Goal: Task Accomplishment & Management: Manage account settings

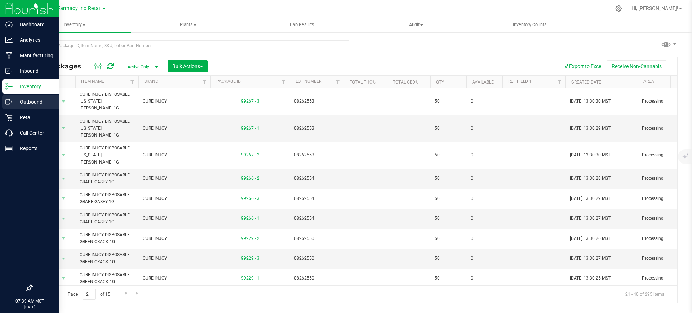
click at [15, 100] on p "Outbound" at bounding box center [34, 102] width 43 height 9
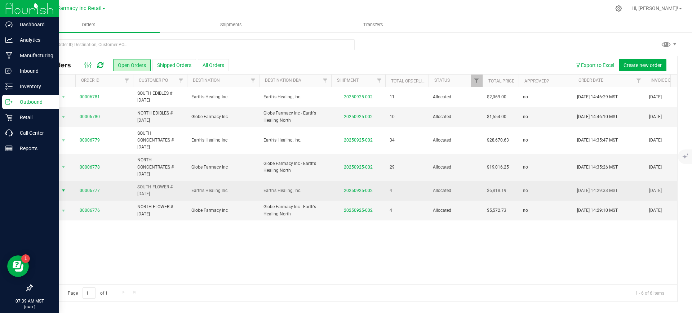
click at [67, 193] on span "select" at bounding box center [63, 191] width 9 height 10
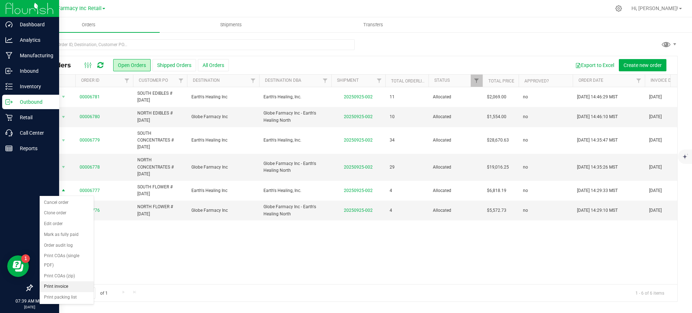
click at [55, 289] on li "Print invoice" at bounding box center [67, 287] width 54 height 11
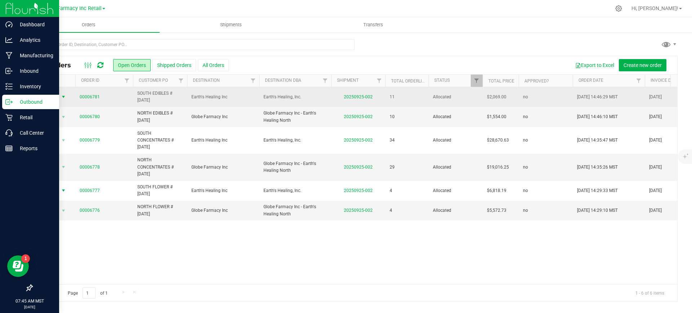
click at [59, 94] on span "select" at bounding box center [63, 97] width 9 height 10
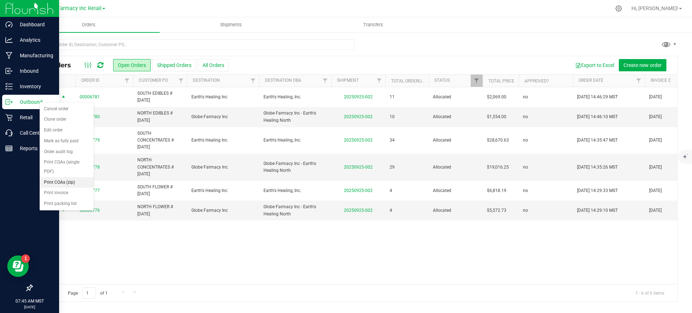
click at [79, 178] on li "Print COAs (zip)" at bounding box center [67, 182] width 54 height 11
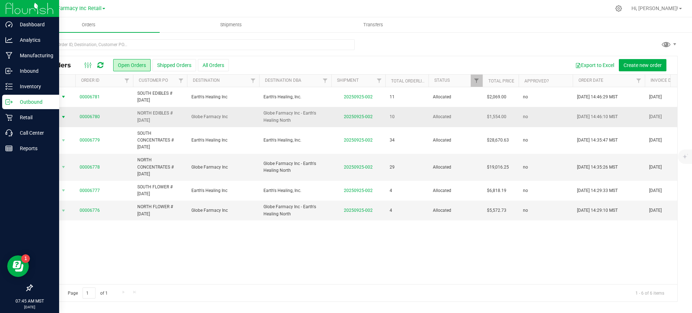
click at [60, 117] on span "select" at bounding box center [63, 117] width 9 height 10
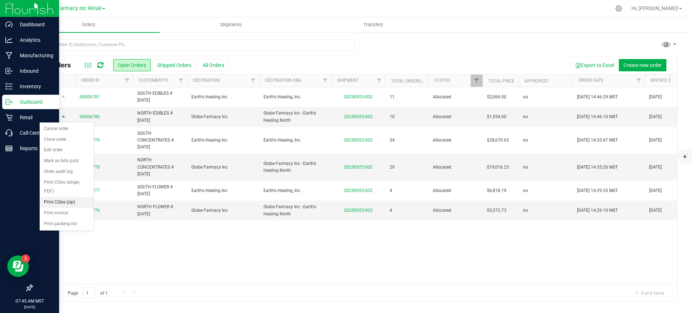
click at [67, 200] on li "Print COAs (zip)" at bounding box center [67, 202] width 54 height 11
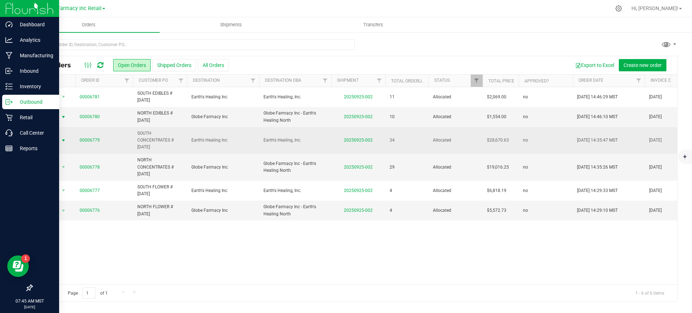
click at [55, 142] on span "Action" at bounding box center [48, 141] width 19 height 10
click at [57, 141] on span "Action" at bounding box center [48, 141] width 19 height 10
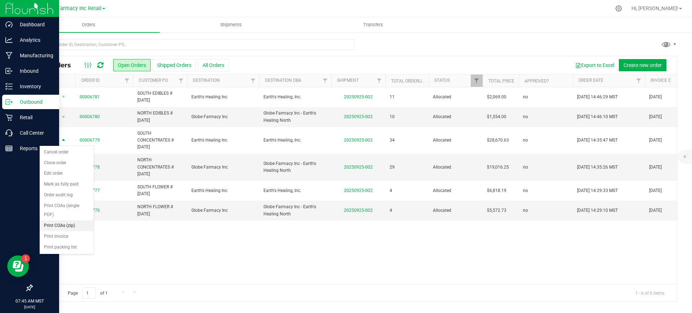
click at [64, 228] on li "Print COAs (zip)" at bounding box center [67, 226] width 54 height 11
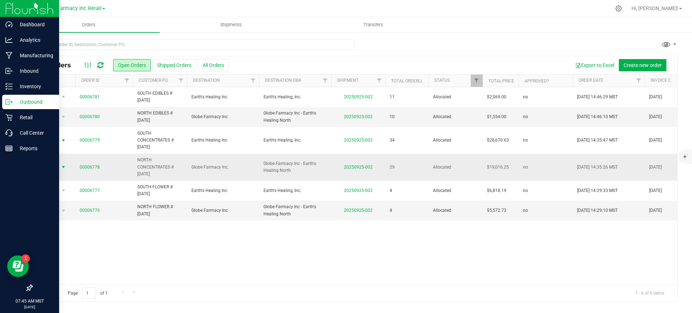
click at [59, 170] on span "select" at bounding box center [63, 167] width 9 height 10
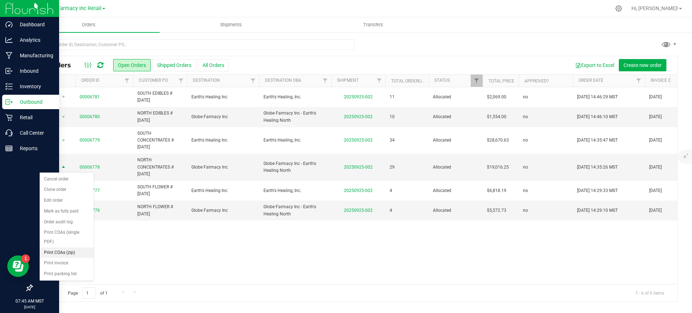
click at [66, 250] on li "Print COAs (zip)" at bounding box center [67, 253] width 54 height 11
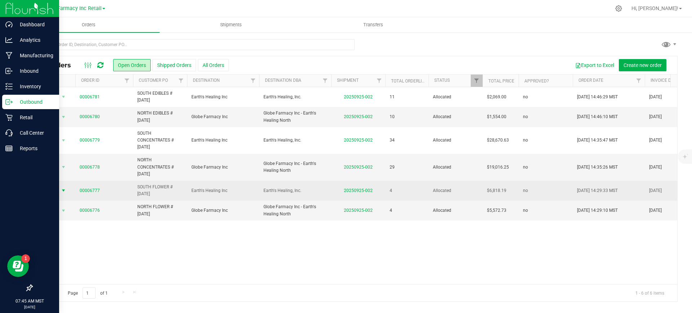
click at [61, 190] on span "select" at bounding box center [64, 191] width 6 height 6
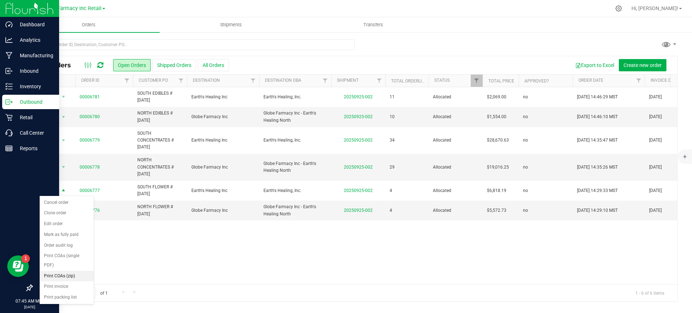
click at [83, 277] on li "Print COAs (zip)" at bounding box center [67, 276] width 54 height 11
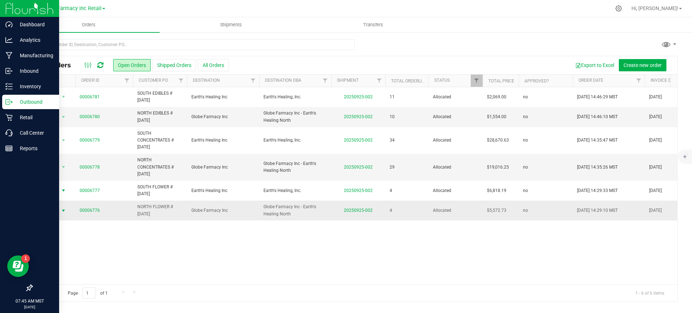
click at [56, 212] on span "Action" at bounding box center [48, 211] width 19 height 10
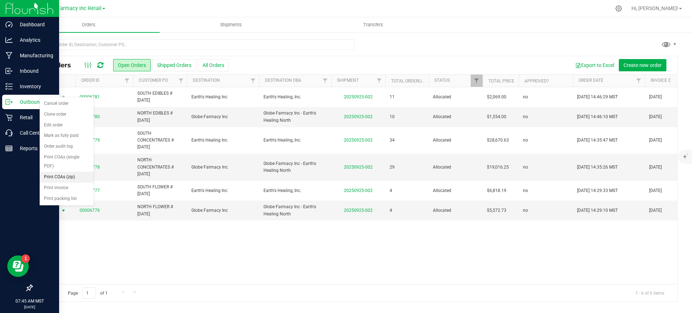
click at [75, 178] on li "Print COAs (zip)" at bounding box center [67, 177] width 54 height 11
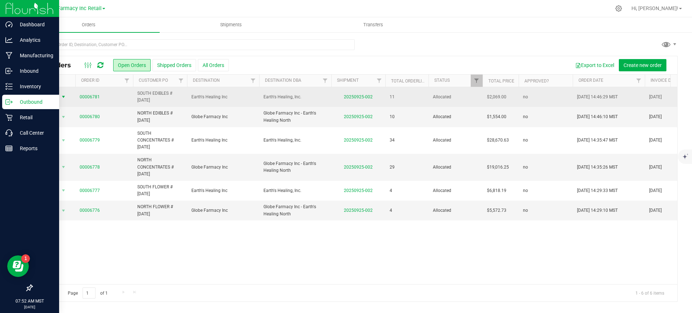
click at [53, 98] on span "Action" at bounding box center [48, 97] width 19 height 10
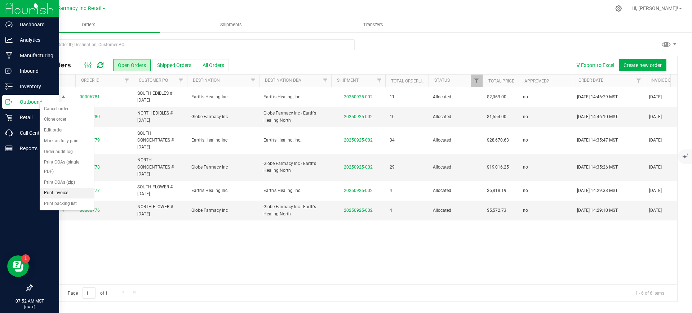
click at [53, 195] on li "Print invoice" at bounding box center [67, 193] width 54 height 11
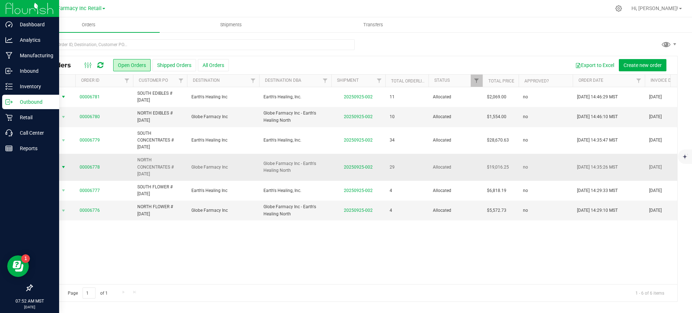
click at [51, 167] on span "Action" at bounding box center [48, 167] width 19 height 10
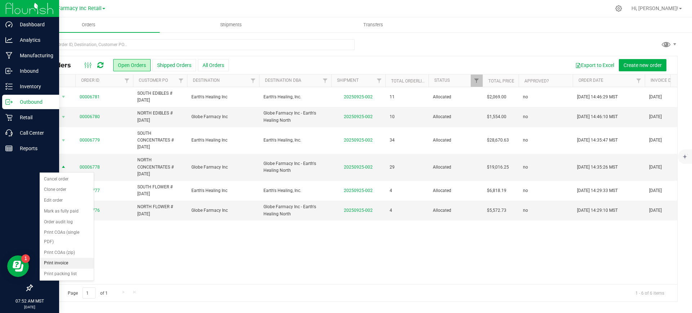
click at [69, 263] on li "Print invoice" at bounding box center [67, 263] width 54 height 11
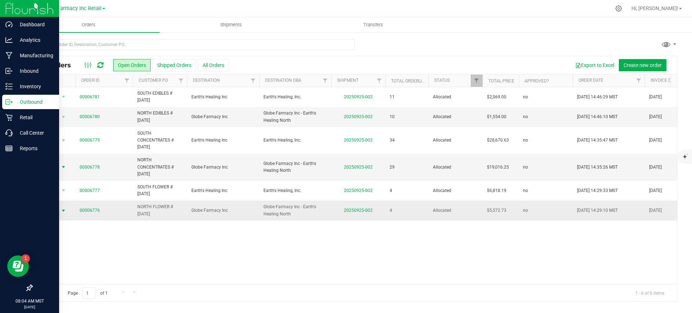
click at [53, 208] on span "Action" at bounding box center [48, 211] width 19 height 10
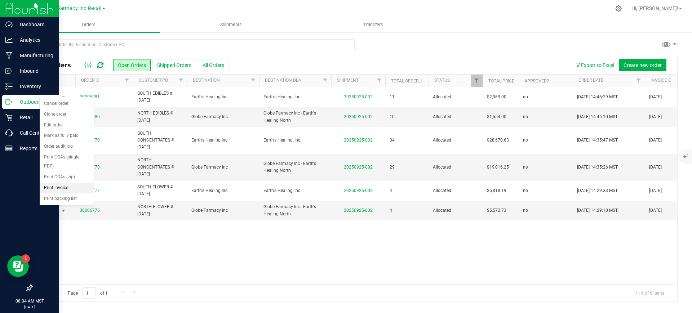
click at [64, 187] on li "Print invoice" at bounding box center [67, 188] width 54 height 11
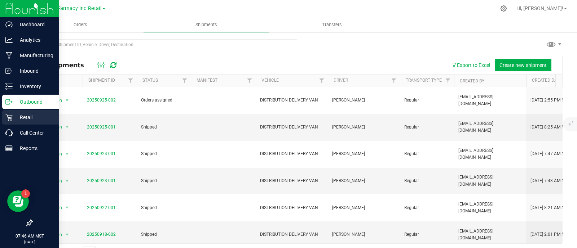
click at [14, 116] on p "Retail" at bounding box center [34, 117] width 43 height 9
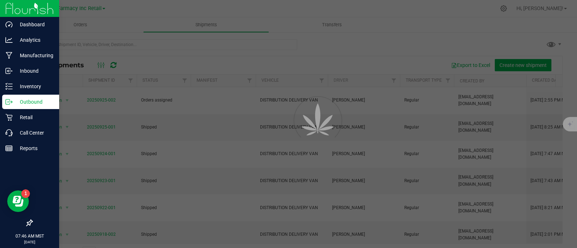
click at [16, 103] on p "Outbound" at bounding box center [34, 102] width 43 height 9
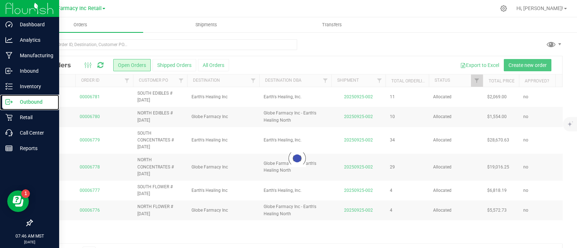
click at [16, 103] on p "Outbound" at bounding box center [34, 102] width 43 height 9
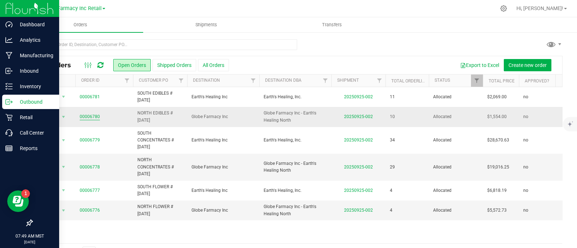
click at [90, 115] on link "00006780" at bounding box center [90, 117] width 20 height 7
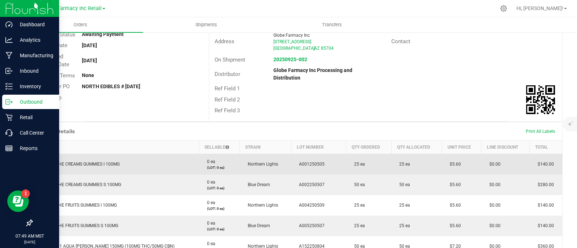
scroll to position [90, 0]
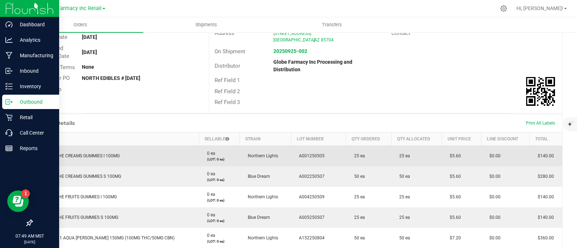
click at [74, 154] on span "OGEEZ! THE CREAMS GUMMIES I 100MG" at bounding box center [78, 156] width 83 height 5
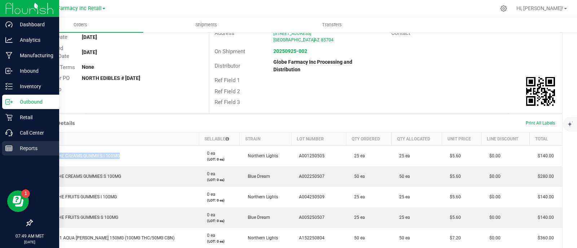
copy span "OGEEZ! THE CREAMS GUMMIES I 100MG"
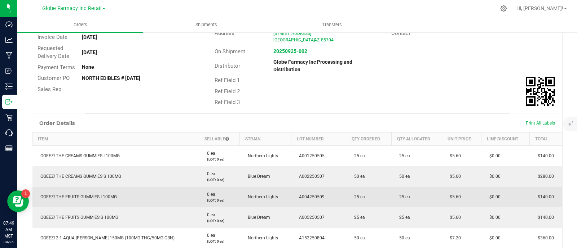
click at [84, 198] on span "OGEEZ! THE FRUITS GUMMIES I 100MG" at bounding box center [77, 197] width 80 height 5
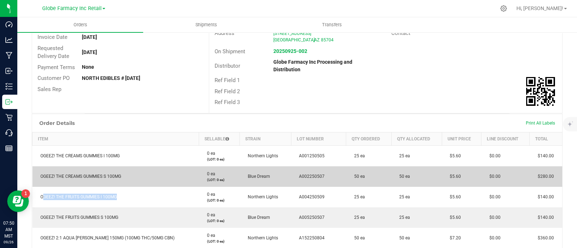
copy span "OGEEZ! THE FRUITS GUMMIES I 100MG"
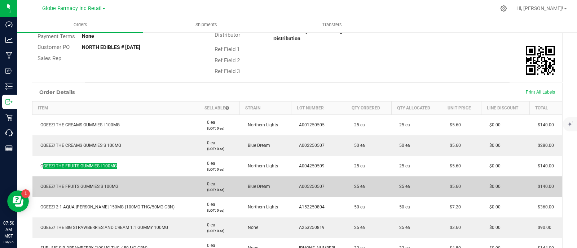
scroll to position [135, 0]
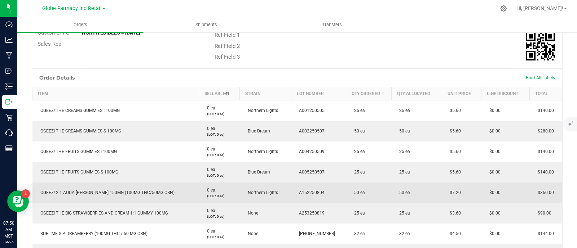
click at [85, 192] on span "OGEEZ! 2:1 AQUA [PERSON_NAME] 150MG (100MG THC/50MG CBN)" at bounding box center [106, 192] width 138 height 5
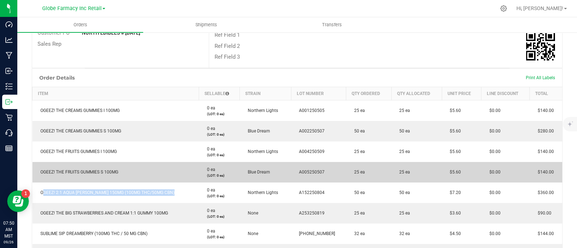
copy span "OGEEZ! 2:1 AQUA [PERSON_NAME] 150MG (100MG THC/50MG CBN)"
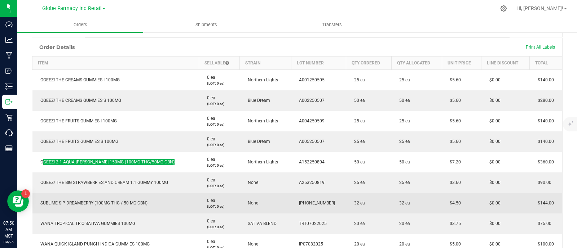
scroll to position [225, 0]
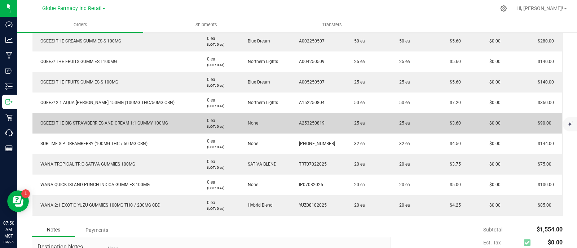
click at [85, 125] on span "OGEEZ! THE BIG STRAWBERRIES AND CREAM 1:1 GUMMY 100MG" at bounding box center [102, 123] width 131 height 5
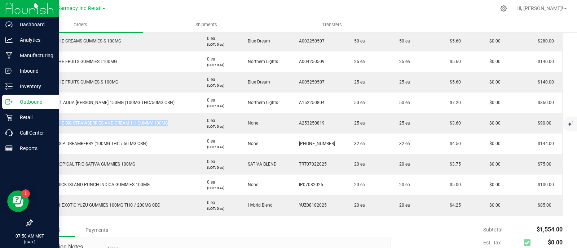
copy span "OGEEZ! THE BIG STRAWBERRIES AND CREAM 1:1 GUMMY 100MG"
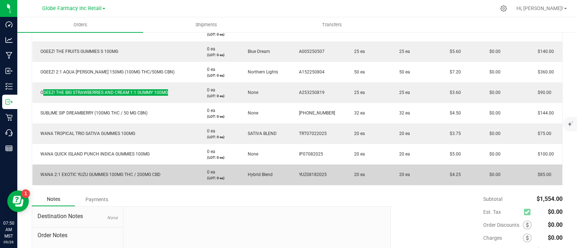
scroll to position [270, 0]
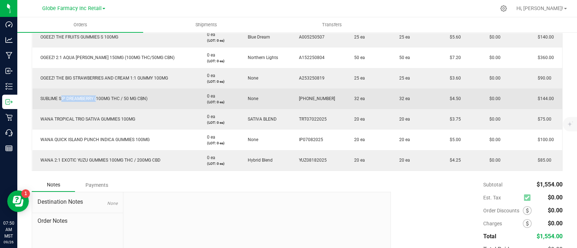
drag, startPoint x: 96, startPoint y: 99, endPoint x: 59, endPoint y: 101, distance: 36.1
click at [59, 101] on td "SUBLIME SIP DREAMBERRY (100MG THC / 50 MG CBN)" at bounding box center [115, 99] width 167 height 21
copy span "SIP DREAMBERRY"
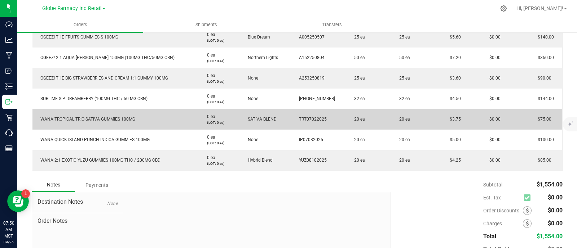
click at [64, 117] on span "WANA TROPICAL TRIO SATIVA GUMMIES 100MG" at bounding box center [86, 119] width 98 height 5
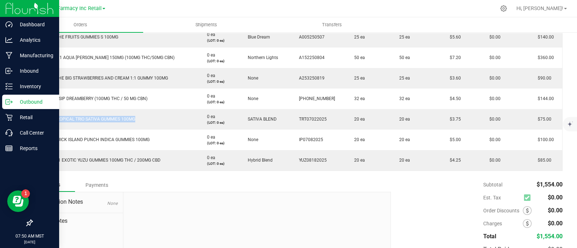
copy span "WANA TROPICAL TRIO SATIVA GUMMIES 100MG"
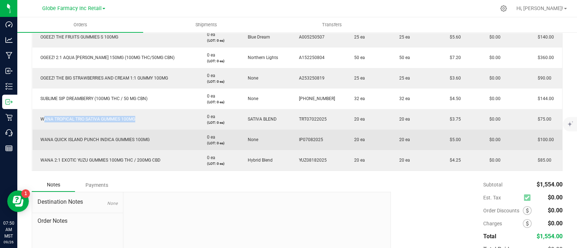
click at [104, 137] on span "WANA QUICK ISLAND PUNCH INDICA GUMMIES 100MG" at bounding box center [93, 139] width 113 height 5
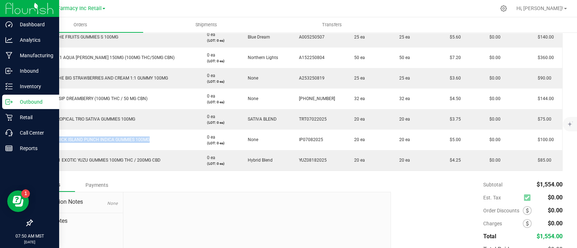
copy span "WANA QUICK ISLAND PUNCH INDICA GUMMIES 100MG"
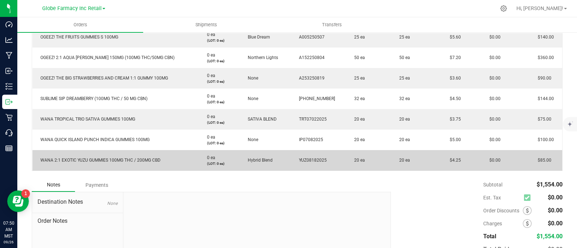
click at [130, 161] on span "WANA 2:1 EXOTIC YUZU GUMMIES 100MG THC / 200MG CBD" at bounding box center [99, 160] width 124 height 5
click at [130, 160] on span "WANA 2:1 EXOTIC YUZU GUMMIES 100MG THC / 200MG CBD" at bounding box center [99, 160] width 124 height 5
copy span "WANA 2:1 EXOTIC YUZU GUMMIES 100MG THC / 200MG CBD"
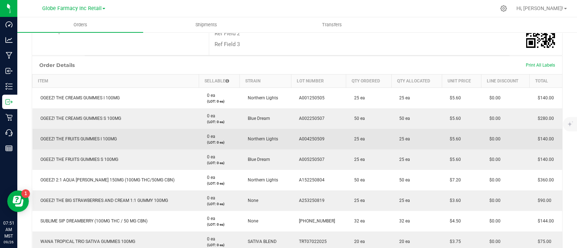
scroll to position [135, 0]
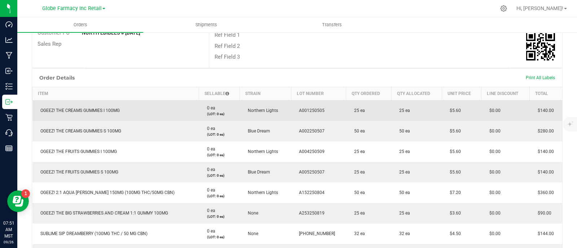
click at [442, 109] on td "$5.60" at bounding box center [461, 110] width 39 height 21
copy span "$5.60"
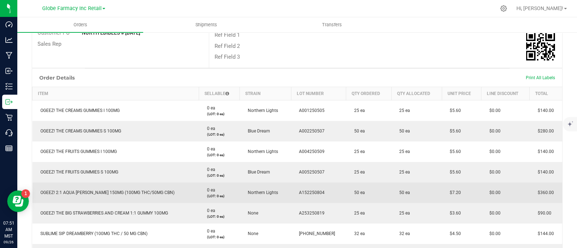
scroll to position [180, 0]
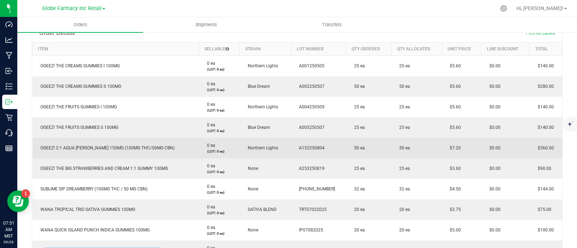
drag, startPoint x: 455, startPoint y: 145, endPoint x: 431, endPoint y: 145, distance: 23.8
click at [431, 145] on outbound-order-line-row "OGEEZ! 2:1 AQUA [PERSON_NAME] 150MG (100MG THC/50MG CBN) 0 ea (LOT: 0 ea) North…" at bounding box center [297, 148] width 530 height 21
copy outbound-order-line-row "$7.20"
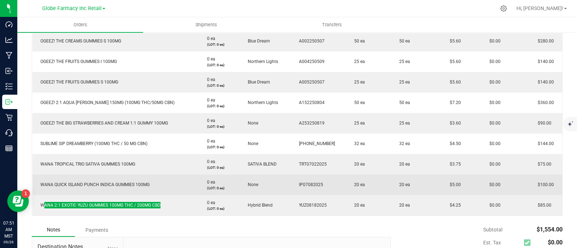
scroll to position [270, 0]
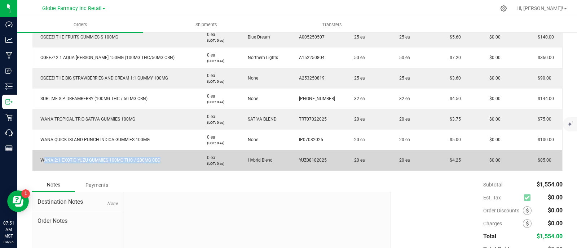
drag, startPoint x: 445, startPoint y: 158, endPoint x: 435, endPoint y: 159, distance: 10.6
click at [442, 159] on td "$4.25" at bounding box center [461, 160] width 39 height 21
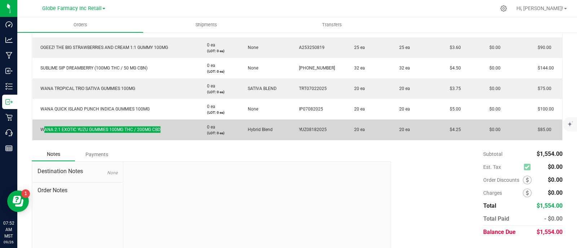
scroll to position [315, 0]
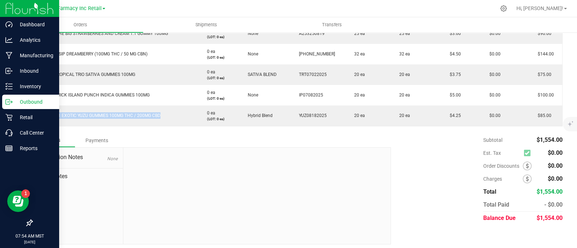
click at [14, 100] on p "Outbound" at bounding box center [34, 102] width 43 height 9
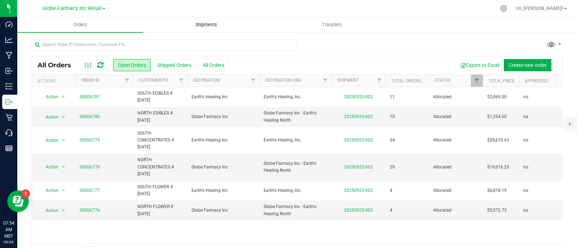
click at [218, 21] on uib-tab-heading "Shipments" at bounding box center [206, 25] width 125 height 14
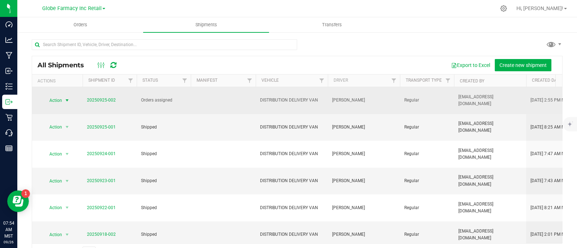
click at [58, 98] on span "Action" at bounding box center [52, 101] width 19 height 10
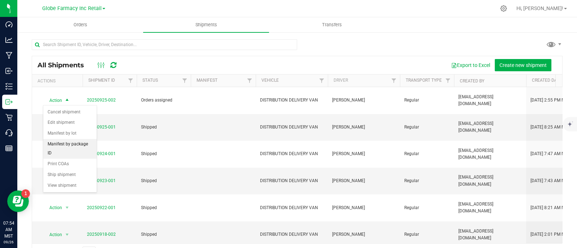
click at [72, 143] on li "Manifest by package ID" at bounding box center [69, 149] width 53 height 20
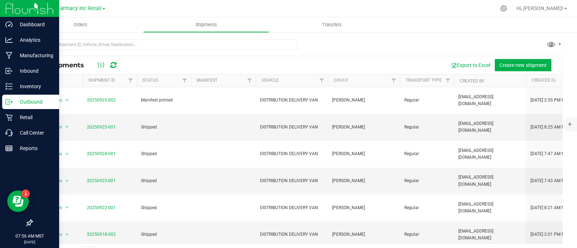
click at [10, 98] on icon at bounding box center [8, 101] width 7 height 7
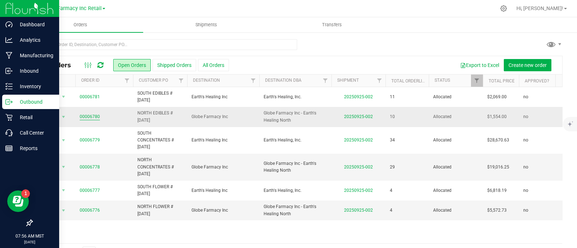
click at [88, 115] on link "00006780" at bounding box center [90, 117] width 20 height 7
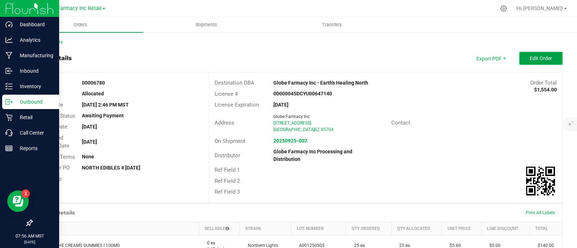
click at [545, 56] on button "Edit Order" at bounding box center [540, 58] width 43 height 13
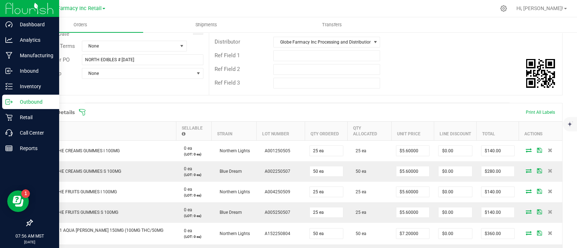
scroll to position [180, 0]
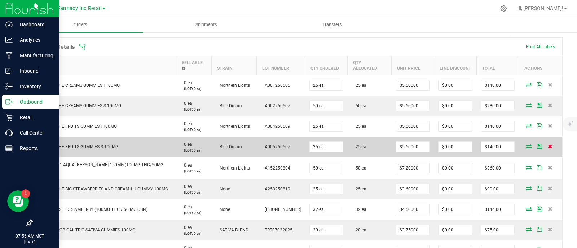
click at [548, 145] on icon at bounding box center [550, 146] width 5 height 4
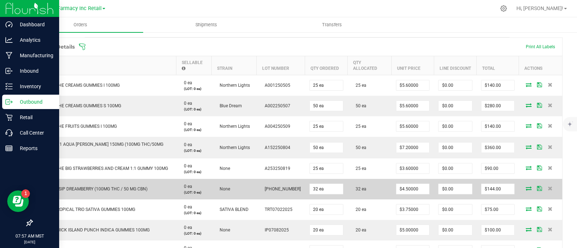
scroll to position [0, 0]
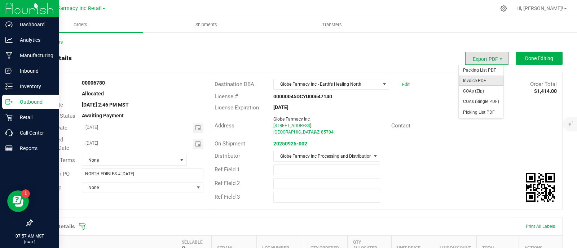
click at [479, 80] on span "Invoice PDF" at bounding box center [481, 81] width 45 height 10
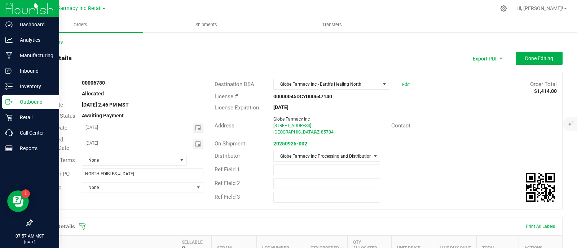
click at [13, 103] on p "Outbound" at bounding box center [34, 102] width 43 height 9
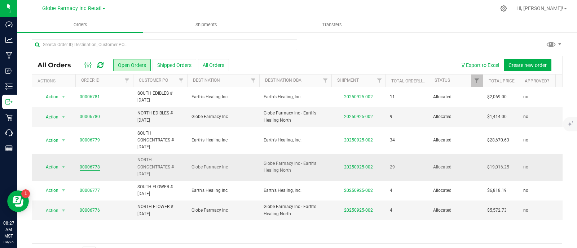
click at [91, 167] on link "00006778" at bounding box center [90, 167] width 20 height 7
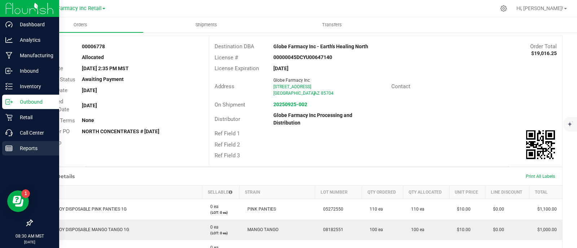
scroll to position [45, 0]
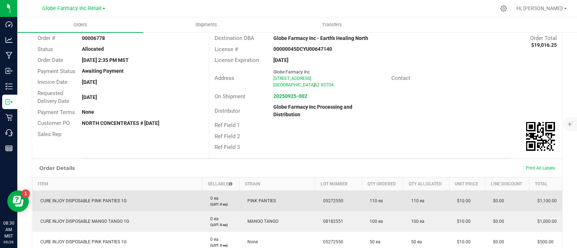
click at [92, 199] on span "CURE INJOY DISPOSABLE PINK PANTIES 1G" at bounding box center [82, 201] width 90 height 5
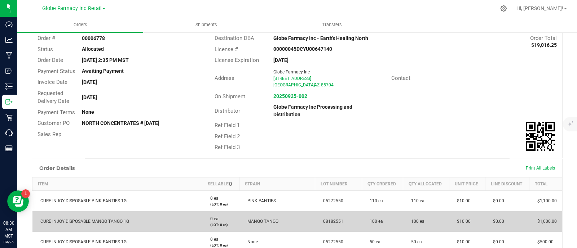
click at [96, 221] on span "CURE INJOY DISPOSABLE MANGO TANGO 1G" at bounding box center [83, 221] width 92 height 5
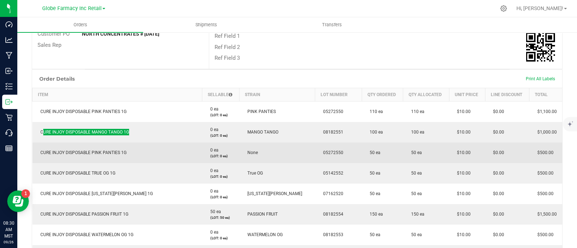
scroll to position [135, 0]
click at [96, 150] on span "CURE INJOY DISPOSABLE PINK PANTIES 1G" at bounding box center [82, 151] width 90 height 5
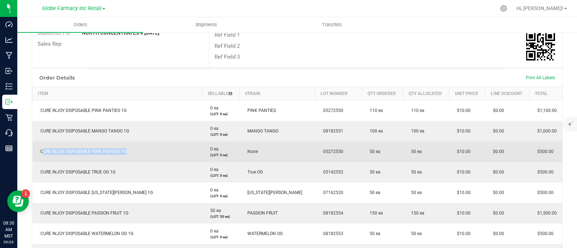
click at [96, 150] on span "CURE INJOY DISPOSABLE PINK PANTIES 1G" at bounding box center [82, 151] width 90 height 5
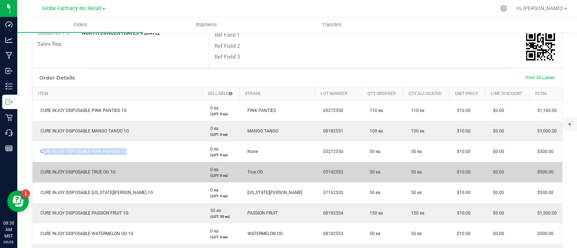
click at [105, 173] on span "CURE INJOY DISPOSABLE TRUE OG 1G" at bounding box center [76, 172] width 79 height 5
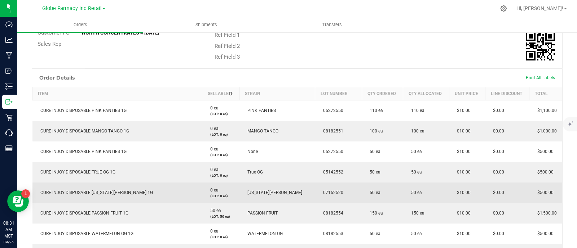
click at [106, 193] on span "CURE INJOY DISPOSABLE [US_STATE][PERSON_NAME] 1G" at bounding box center [95, 192] width 116 height 5
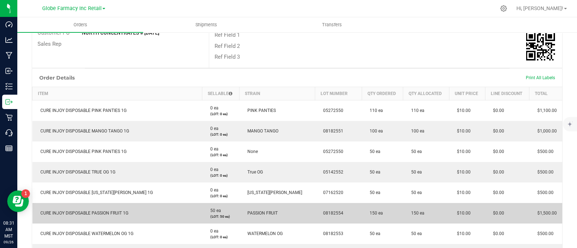
click at [98, 211] on span "CURE INJOY DISPOSABLE PASSION FRUIT 1G" at bounding box center [83, 213] width 92 height 5
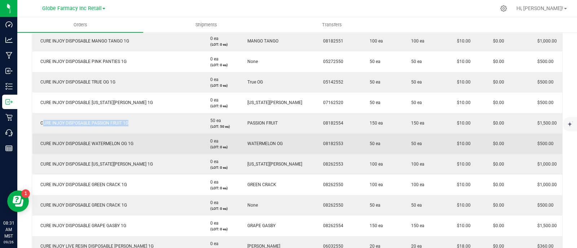
click at [67, 140] on td "CURE INJOY DISPOSABLE WATERMELON OG 1G" at bounding box center [117, 144] width 170 height 21
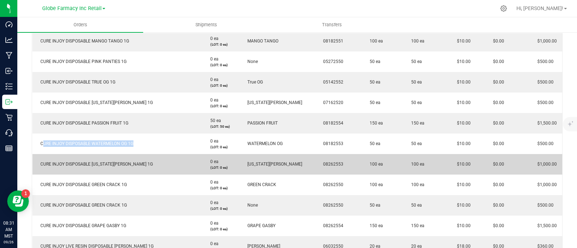
click at [94, 166] on span "CURE INJOY DISPOSABLE [US_STATE][PERSON_NAME] 1G" at bounding box center [95, 164] width 116 height 5
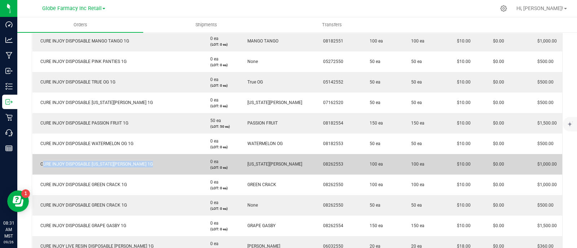
click at [94, 166] on span "CURE INJOY DISPOSABLE [US_STATE][PERSON_NAME] 1G" at bounding box center [95, 164] width 116 height 5
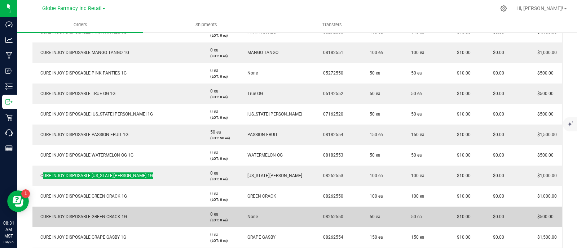
scroll to position [270, 0]
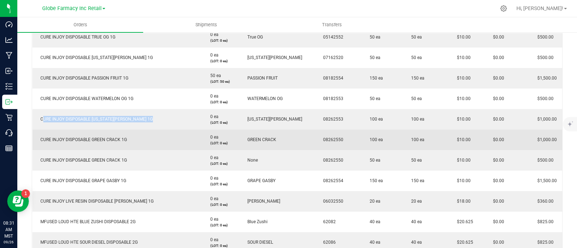
click at [93, 134] on td "CURE INJOY DISPOSABLE GREEN CRACK 1G" at bounding box center [117, 140] width 170 height 21
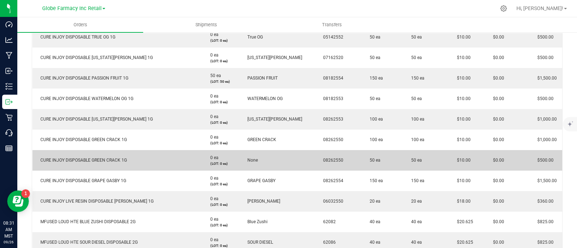
click at [113, 154] on td "CURE INJOY DISPOSABLE GREEN CRACK 1G" at bounding box center [117, 160] width 170 height 21
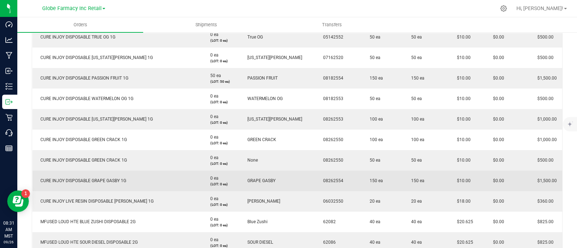
click at [111, 177] on td "CURE INJOY DISPOSABLE GRAPE GASBY 1G" at bounding box center [117, 181] width 170 height 21
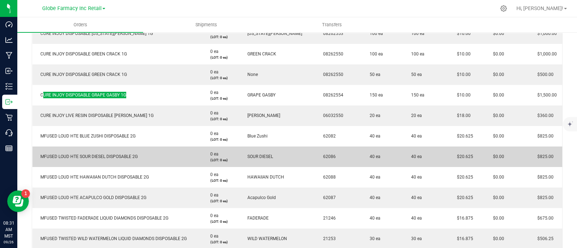
scroll to position [360, 0]
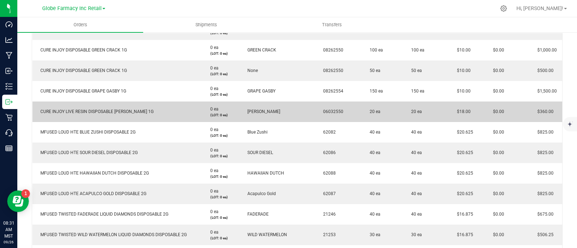
click at [102, 106] on td "CURE INJOY LIVE RESIN DISPOSABLE [PERSON_NAME] 1G" at bounding box center [117, 112] width 170 height 21
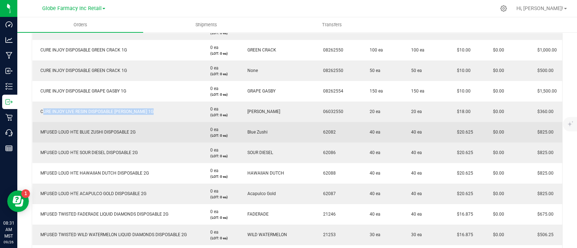
click at [115, 127] on td "MFUSED LOUD HTE BLUE ZUSHI DISPOSABLE 2G" at bounding box center [117, 132] width 170 height 21
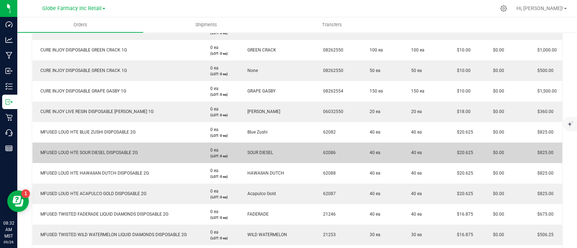
click at [105, 153] on span "MFUSED LOUD HTE SOUR DIESEL DISPOSABLE 2G" at bounding box center [87, 152] width 101 height 5
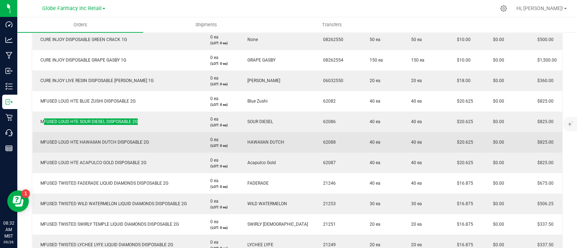
scroll to position [406, 0]
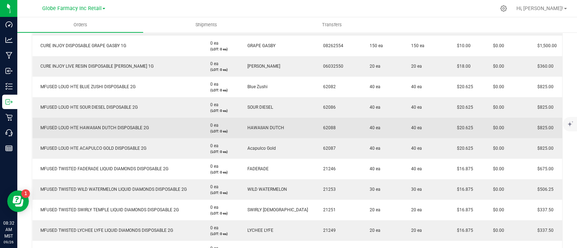
click at [95, 121] on td "MFUSED LOUD HTE HAWAIIAN DUTCH DISPOSABLE 2G" at bounding box center [117, 128] width 170 height 21
drag, startPoint x: 95, startPoint y: 122, endPoint x: 95, endPoint y: 125, distance: 4.0
click at [95, 123] on td "MFUSED LOUD HTE HAWAIIAN DUTCH DISPOSABLE 2G" at bounding box center [117, 128] width 170 height 21
click at [95, 125] on span "MFUSED LOUD HTE HAWAIIAN DUTCH DISPOSABLE 2G" at bounding box center [93, 127] width 112 height 5
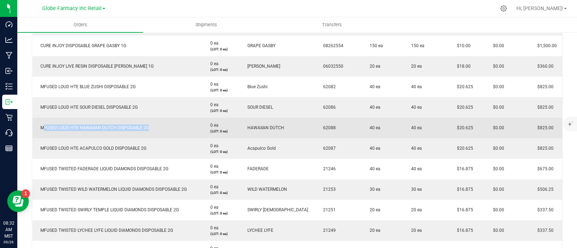
click at [95, 125] on span "MFUSED LOUD HTE HAWAIIAN DUTCH DISPOSABLE 2G" at bounding box center [93, 127] width 112 height 5
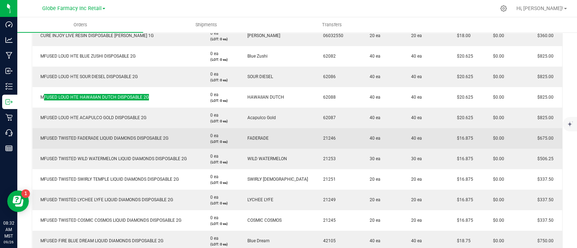
scroll to position [451, 0]
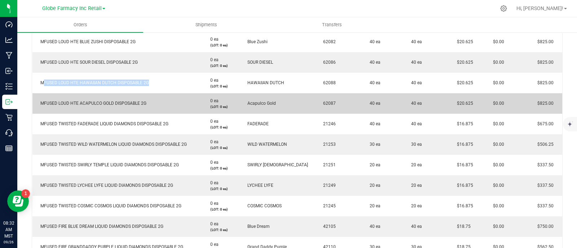
click at [104, 106] on td "MFUSED LOUD HTE ACAPULCO GOLD DISPOSABLE 2G" at bounding box center [117, 103] width 170 height 21
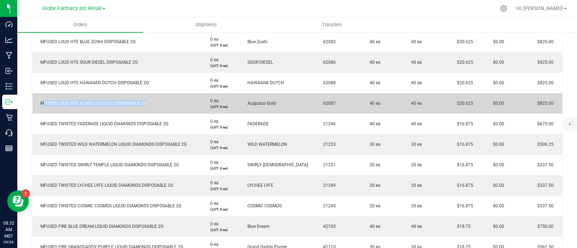
click at [104, 106] on td "MFUSED LOUD HTE ACAPULCO GOLD DISPOSABLE 2G" at bounding box center [117, 103] width 170 height 21
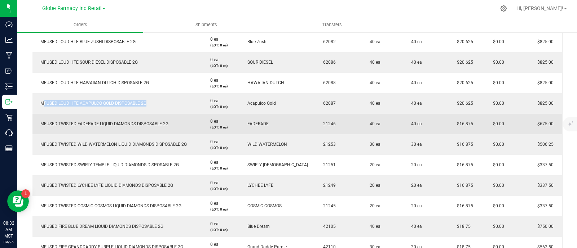
click at [110, 130] on td "MFUSED TWISTED FADERADE LIQUID DIAMONDS DISPOSABLE 2G" at bounding box center [117, 124] width 170 height 21
click at [109, 125] on span "MFUSED TWISTED FADERADE LIQUID DIAMONDS DISPOSABLE 2G" at bounding box center [103, 124] width 132 height 5
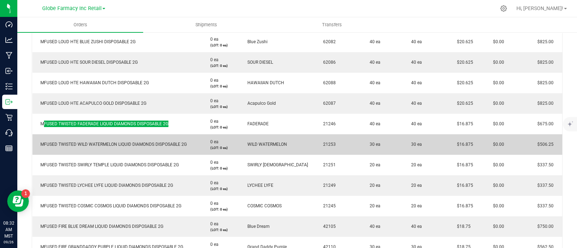
scroll to position [496, 0]
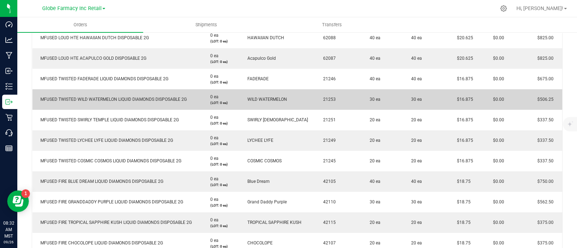
click at [97, 97] on span "MFUSED TWISTED WILD WATERMELON LIQUID DIAMONDS DISPOSABLE 2G" at bounding box center [112, 99] width 150 height 5
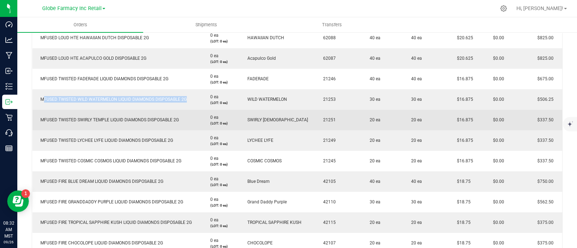
click at [100, 123] on td "MFUSED TWISTED SWIRLY TEMPLE LIQUID DIAMONDS DISPOSABLE 2G" at bounding box center [117, 120] width 170 height 21
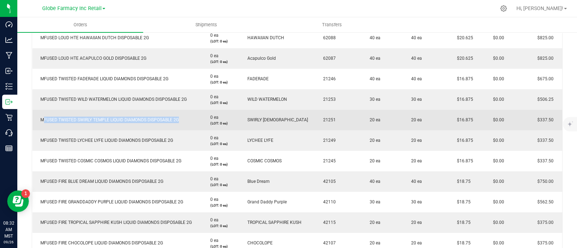
click at [100, 123] on td "MFUSED TWISTED SWIRLY TEMPLE LIQUID DIAMONDS DISPOSABLE 2G" at bounding box center [117, 120] width 170 height 21
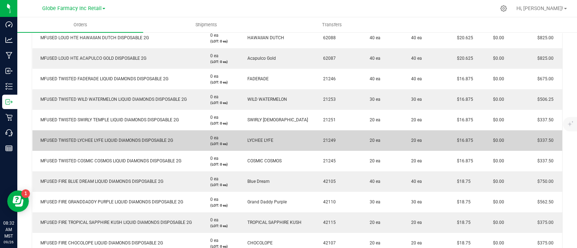
click at [113, 138] on span "MFUSED TWISTED LYCHEE LYFE LIQUID DIAMONDS DISPOSABLE 2G" at bounding box center [105, 140] width 136 height 5
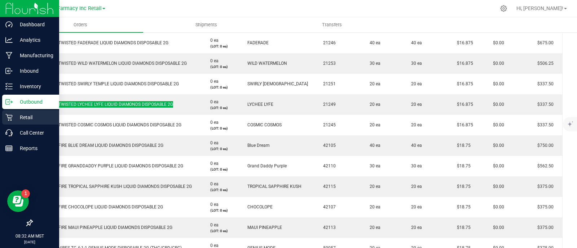
scroll to position [541, 0]
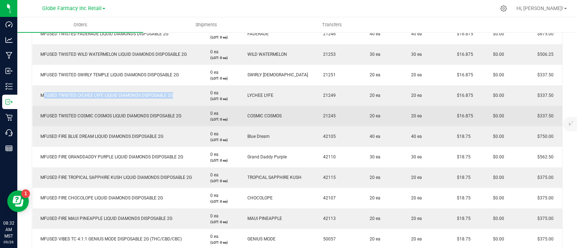
click at [116, 115] on span "MFUSED TWISTED COSMIC COSMOS LIQUID DIAMONDS DISPOSABLE 2G" at bounding box center [109, 116] width 145 height 5
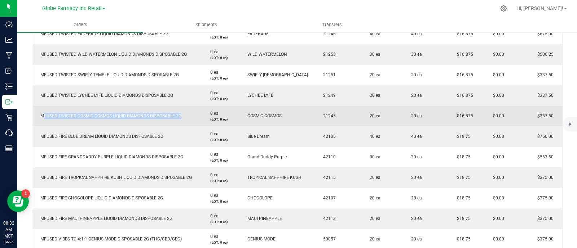
click at [116, 115] on span "MFUSED TWISTED COSMIC COSMOS LIQUID DIAMONDS DISPOSABLE 2G" at bounding box center [109, 116] width 145 height 5
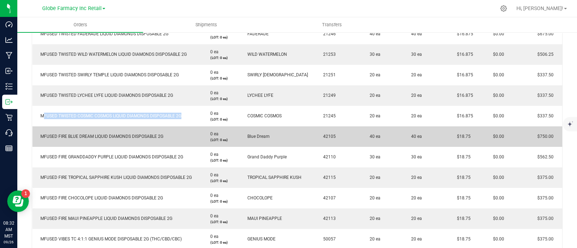
click at [104, 134] on span "MFUSED FIRE BLUE DREAM LIQUID DIAMONDS DISPOSABLE 2G" at bounding box center [100, 136] width 127 height 5
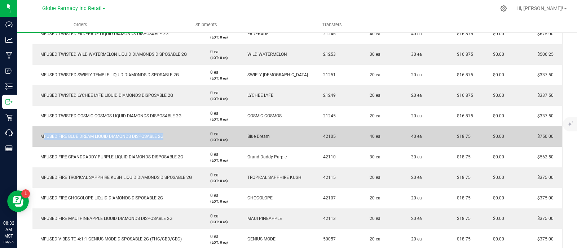
click at [104, 134] on span "MFUSED FIRE BLUE DREAM LIQUID DIAMONDS DISPOSABLE 2G" at bounding box center [100, 136] width 127 height 5
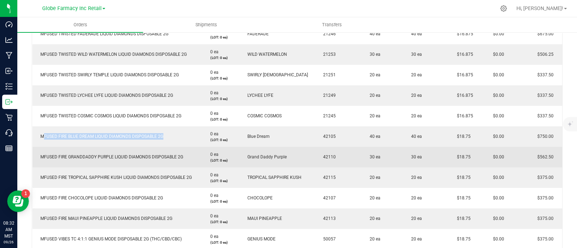
click at [135, 158] on span "MFUSED FIRE GRANDDADDY PURPLE LIQUID DIAMONDS DISPOSABLE 2G" at bounding box center [110, 157] width 146 height 5
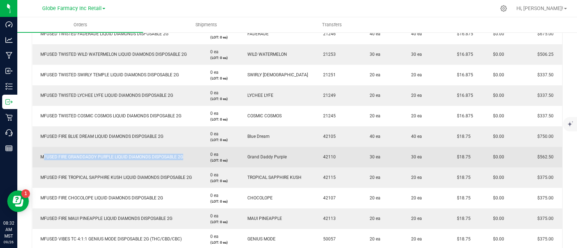
click at [135, 158] on span "MFUSED FIRE GRANDDADDY PURPLE LIQUID DIAMONDS DISPOSABLE 2G" at bounding box center [110, 157] width 146 height 5
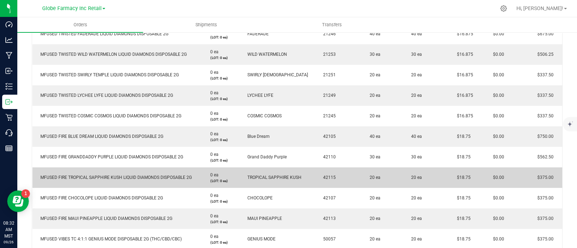
click at [133, 176] on span "MFUSED FIRE TROPICAL SAPPHIRE KUSH LIQUID DIAMONDS DISPOSABLE 2G" at bounding box center [114, 177] width 155 height 5
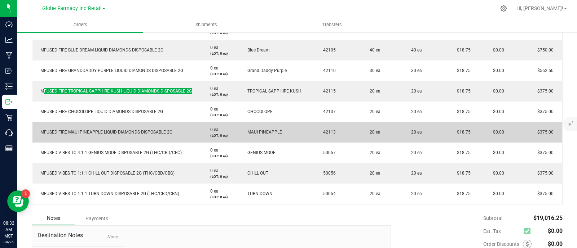
scroll to position [631, 0]
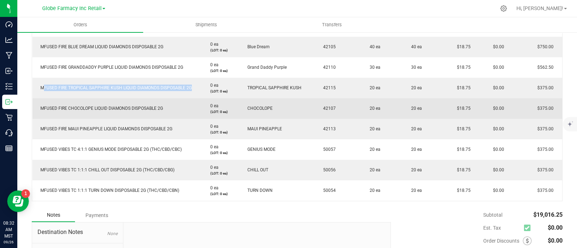
click at [100, 112] on td "MFUSED FIRE CHOCOLOPE LIQUID DIAMONDS DISPOSABLE 2G" at bounding box center [117, 108] width 170 height 21
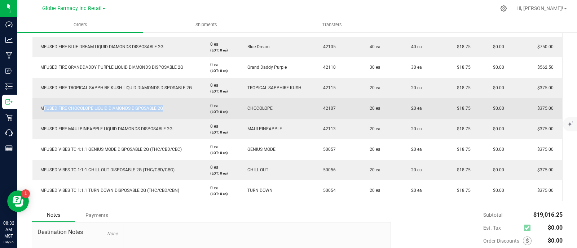
click at [100, 112] on td "MFUSED FIRE CHOCOLOPE LIQUID DIAMONDS DISPOSABLE 2G" at bounding box center [117, 108] width 170 height 21
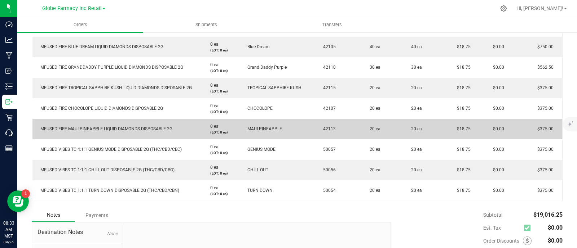
click at [95, 129] on span "MFUSED FIRE MAUI PINEAPPLE LIQUID DIAMONDS DISPOSABLE 2G" at bounding box center [105, 129] width 136 height 5
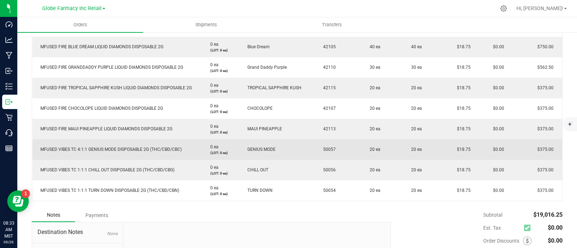
click at [104, 151] on span "MFUSED VIBES TC 4:1:1 GENIUS MODE DISPOSABLE 2G (THC/CBD/CBC)" at bounding box center [109, 149] width 145 height 5
click at [104, 150] on span "MFUSED VIBES TC 4:1:1 GENIUS MODE DISPOSABLE 2G (THC/CBD/CBC)" at bounding box center [109, 149] width 145 height 5
click at [113, 147] on span "MFUSED VIBES TC 4:1:1 GENIUS MODE DISPOSABLE 2G (THC/CBD/CBC)" at bounding box center [109, 149] width 145 height 5
drag, startPoint x: 115, startPoint y: 149, endPoint x: 87, endPoint y: 149, distance: 27.8
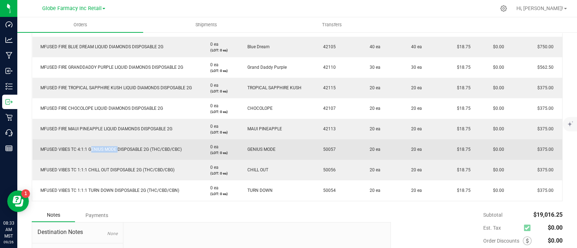
click at [87, 149] on span "MFUSED VIBES TC 4:1:1 GENIUS MODE DISPOSABLE 2G (THC/CBD/CBC)" at bounding box center [109, 149] width 145 height 5
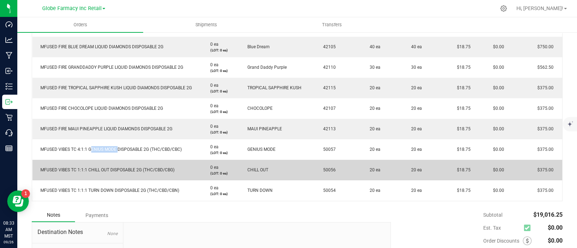
click at [115, 173] on td "MFUSED VIBES TC 1:1:1 CHILL OUT DISPOSABLE 2G (THC/CBD/CBG)" at bounding box center [117, 170] width 170 height 21
drag, startPoint x: 109, startPoint y: 168, endPoint x: 88, endPoint y: 170, distance: 20.3
click at [88, 170] on span "MFUSED VIBES TC 1:1:1 CHILL OUT DISPOSABLE 2G (THC/CBD/CBG)" at bounding box center [106, 170] width 138 height 5
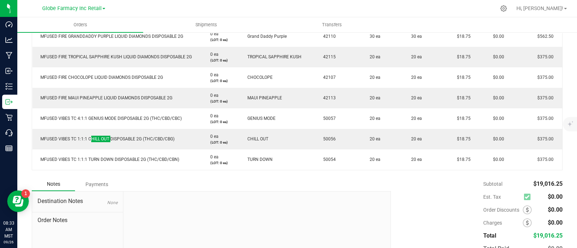
scroll to position [676, 0]
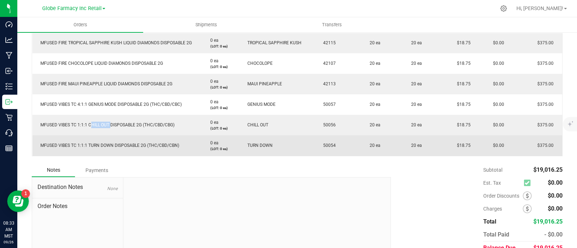
click at [112, 146] on span "MFUSED VIBES TC 1:1:1 TURN DOWN DISPOSABLE 2G (THC/CBD/CBN)" at bounding box center [108, 145] width 142 height 5
drag, startPoint x: 113, startPoint y: 143, endPoint x: 87, endPoint y: 143, distance: 25.2
click at [87, 143] on span "MFUSED VIBES TC 1:1:1 TURN DOWN DISPOSABLE 2G (THC/CBD/CBN)" at bounding box center [108, 145] width 142 height 5
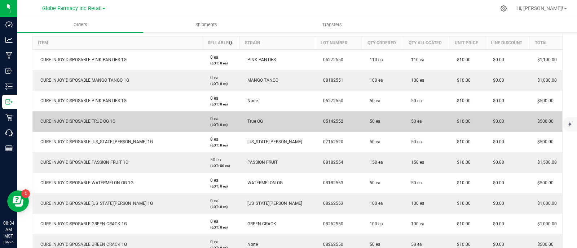
scroll to position [135, 0]
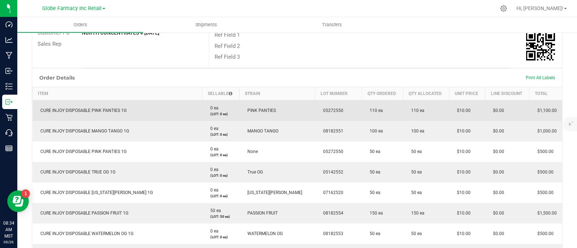
drag, startPoint x: 467, startPoint y: 107, endPoint x: 447, endPoint y: 110, distance: 20.0
click at [449, 110] on td "$10.00" at bounding box center [467, 110] width 36 height 21
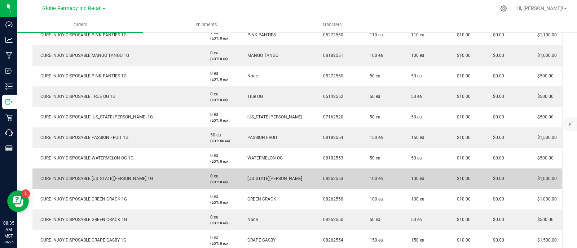
scroll to position [225, 0]
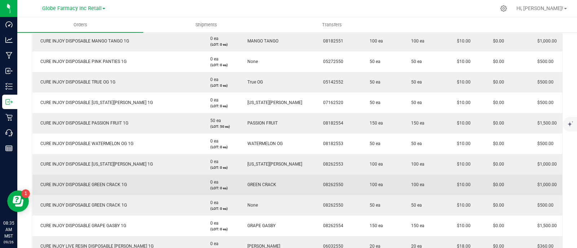
click at [384, 188] on td "100 ea" at bounding box center [382, 185] width 41 height 21
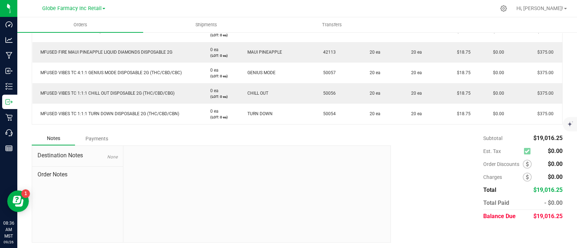
scroll to position [708, 0]
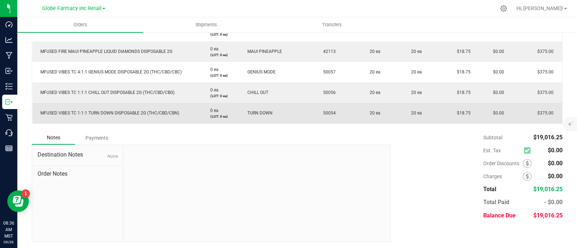
drag, startPoint x: 459, startPoint y: 116, endPoint x: 448, endPoint y: 117, distance: 11.2
click at [449, 117] on td "$18.75" at bounding box center [467, 113] width 36 height 21
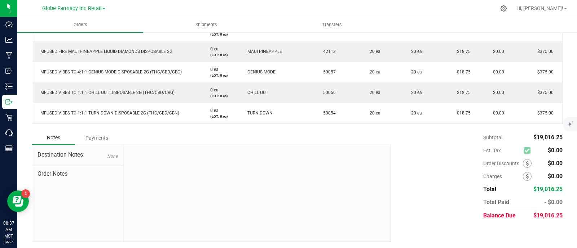
scroll to position [663, 0]
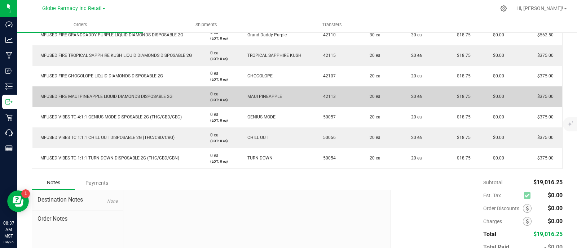
drag, startPoint x: 463, startPoint y: 96, endPoint x: 442, endPoint y: 95, distance: 20.9
click at [442, 95] on outbound-order-line-row "MFUSED FIRE MAUI PINEAPPLE LIQUID DIAMONDS DISPOSABLE 2G 0 ea (LOT: 0 ea) MAUI …" at bounding box center [297, 97] width 530 height 21
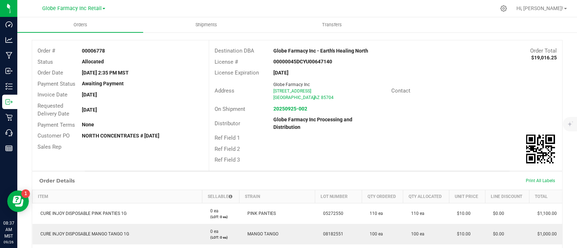
scroll to position [0, 0]
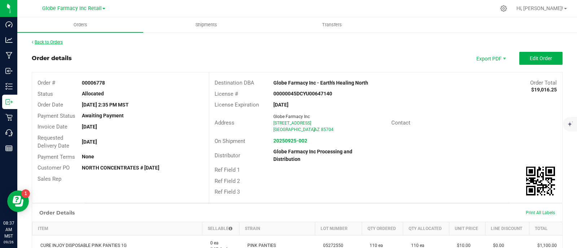
click at [59, 44] on link "Back to Orders" at bounding box center [47, 42] width 31 height 5
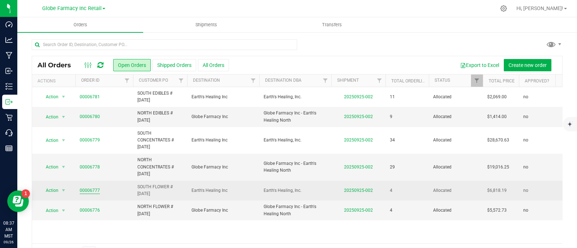
click at [89, 190] on link "00006777" at bounding box center [90, 191] width 20 height 7
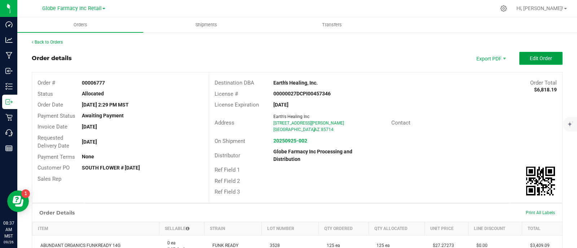
click at [541, 58] on span "Edit Order" at bounding box center [541, 59] width 22 height 6
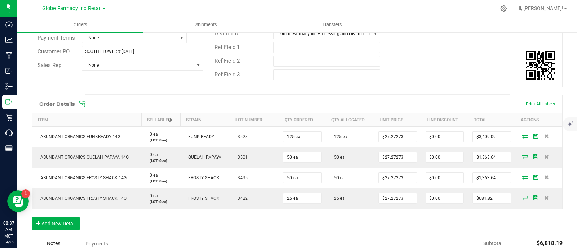
scroll to position [48, 0]
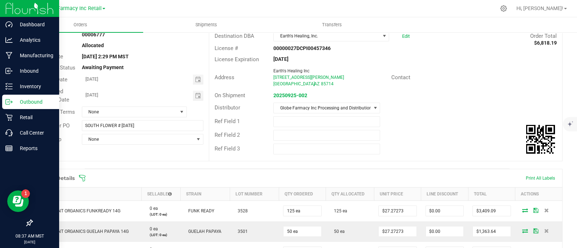
click at [9, 104] on icon at bounding box center [8, 101] width 7 height 7
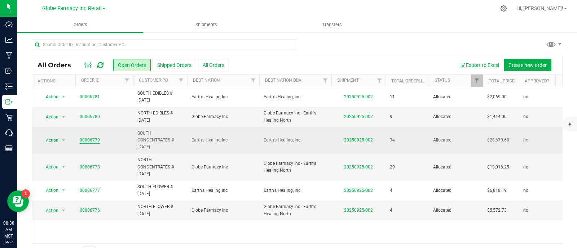
click at [91, 137] on link "00006779" at bounding box center [90, 140] width 20 height 7
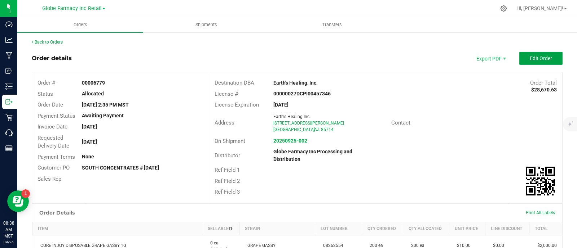
click at [544, 57] on span "Edit Order" at bounding box center [541, 59] width 22 height 6
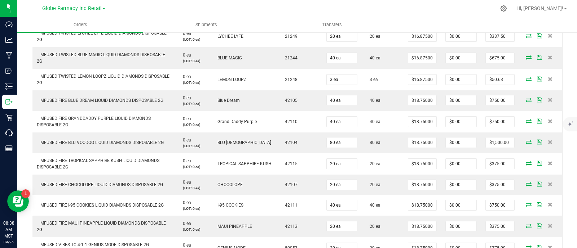
scroll to position [631, 0]
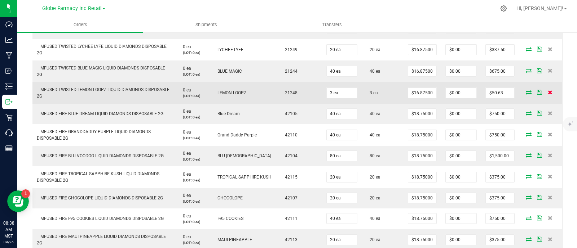
click at [548, 92] on icon at bounding box center [550, 92] width 5 height 4
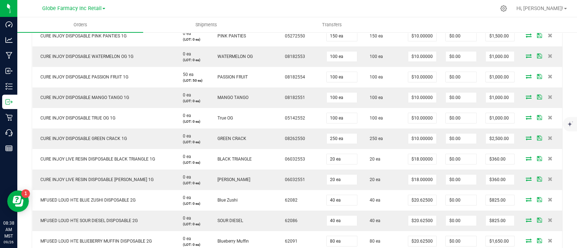
scroll to position [0, 0]
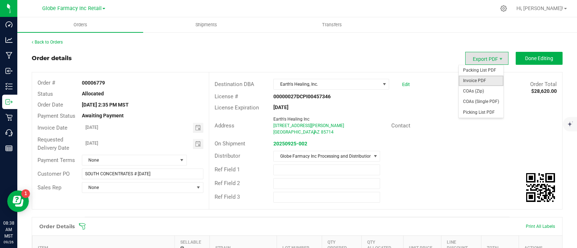
click at [477, 82] on span "Invoice PDF" at bounding box center [481, 81] width 45 height 10
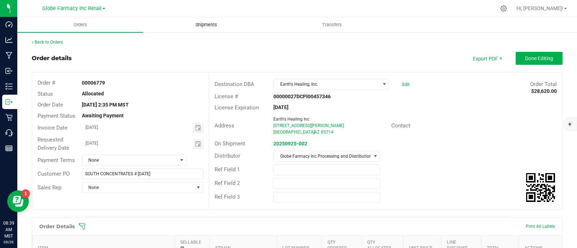
click at [211, 20] on uib-tab-heading "Shipments" at bounding box center [206, 25] width 125 height 14
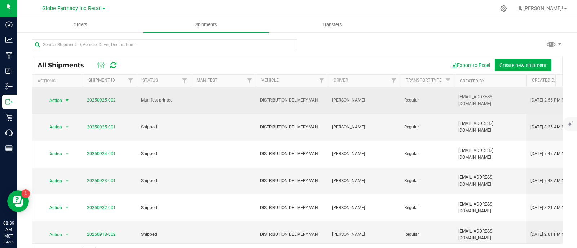
click at [65, 103] on span "select" at bounding box center [67, 101] width 9 height 10
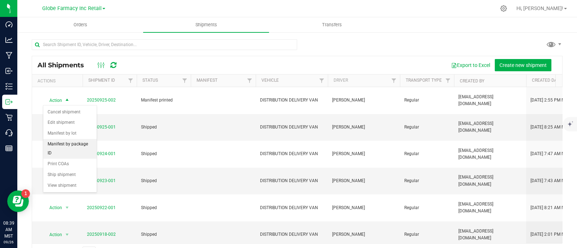
click at [78, 145] on li "Manifest by package ID" at bounding box center [69, 149] width 53 height 20
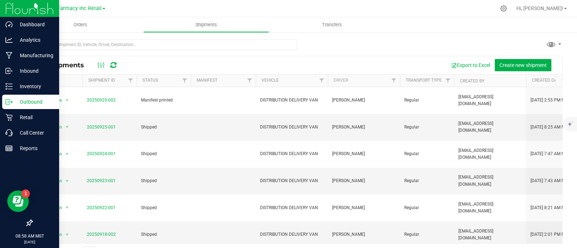
click at [18, 103] on p "Outbound" at bounding box center [34, 102] width 43 height 9
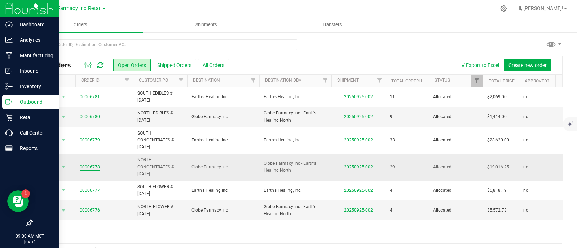
click at [81, 165] on link "00006778" at bounding box center [90, 167] width 20 height 7
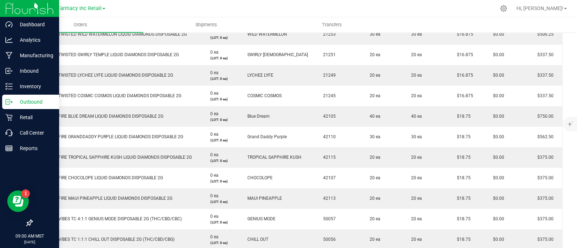
scroll to position [631, 0]
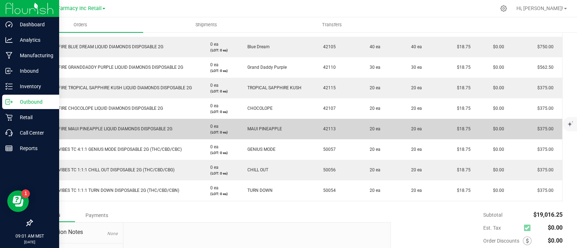
click at [299, 120] on td "MAUI PINEAPPLE" at bounding box center [277, 129] width 76 height 21
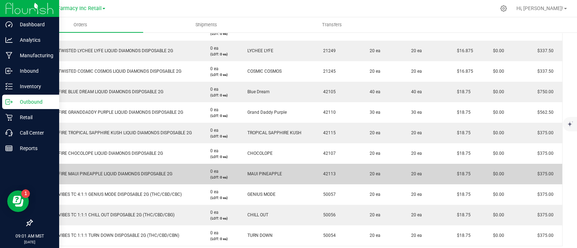
scroll to position [541, 0]
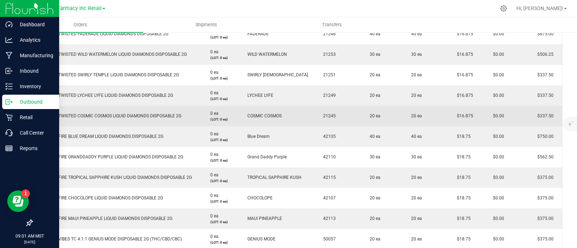
drag, startPoint x: 472, startPoint y: 117, endPoint x: 452, endPoint y: 116, distance: 20.6
click at [452, 116] on td "$16.875" at bounding box center [467, 116] width 36 height 21
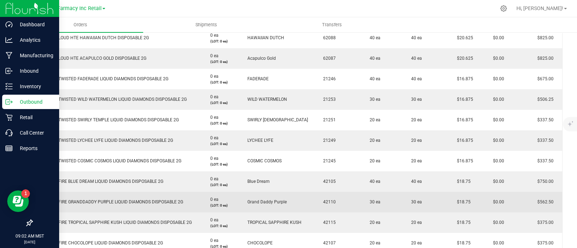
scroll to position [451, 0]
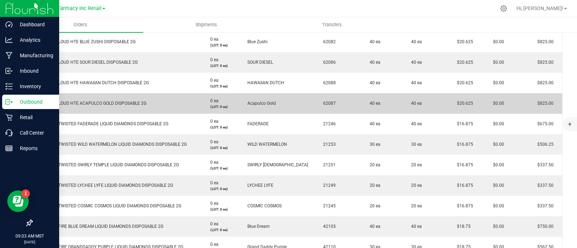
drag, startPoint x: 469, startPoint y: 103, endPoint x: 444, endPoint y: 103, distance: 25.2
click at [449, 103] on td "$20.625" at bounding box center [467, 103] width 36 height 21
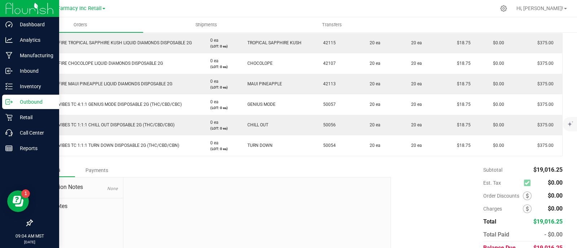
scroll to position [708, 0]
